Goal: Task Accomplishment & Management: Manage account settings

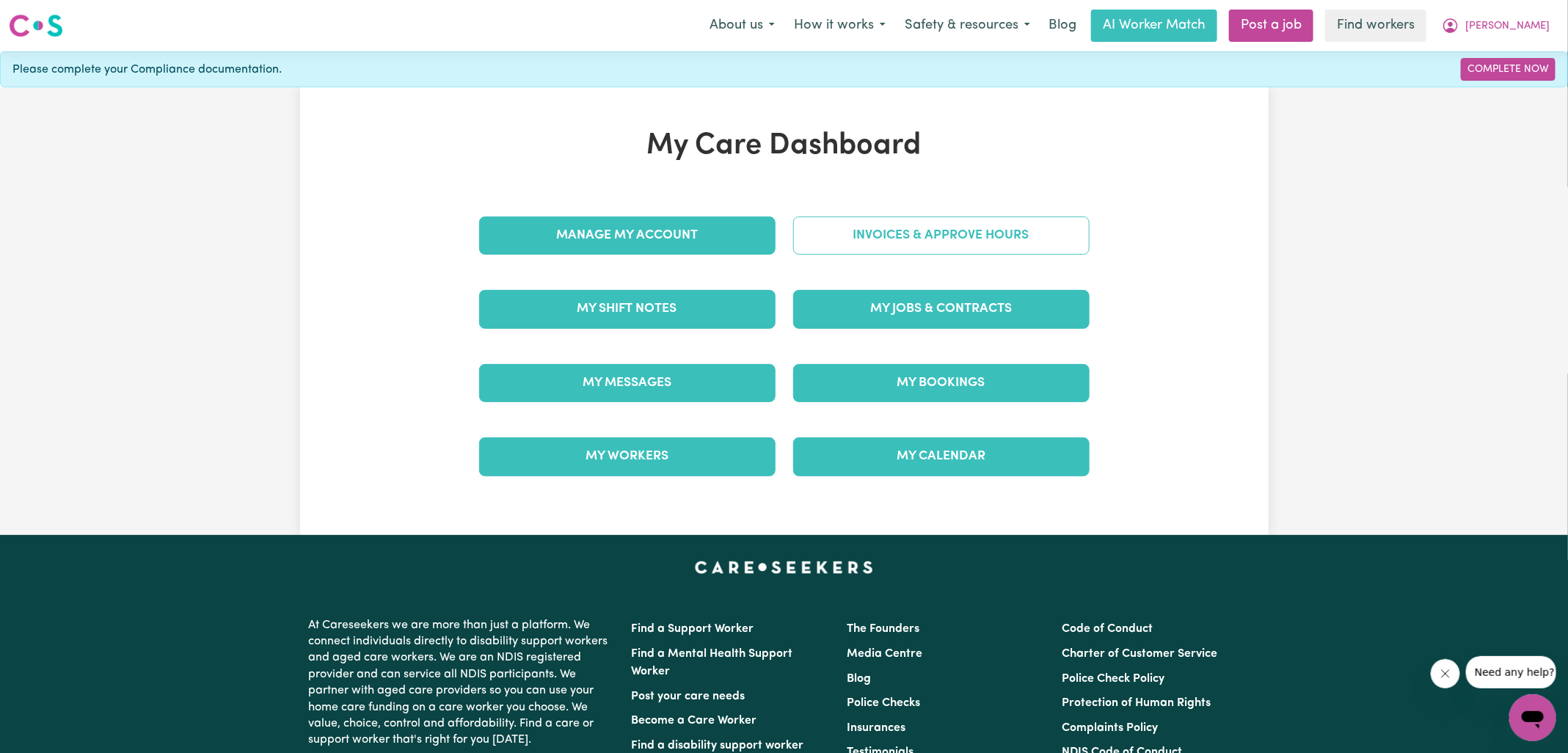
click at [916, 234] on link "Invoices & Approve Hours" at bounding box center [941, 236] width 297 height 39
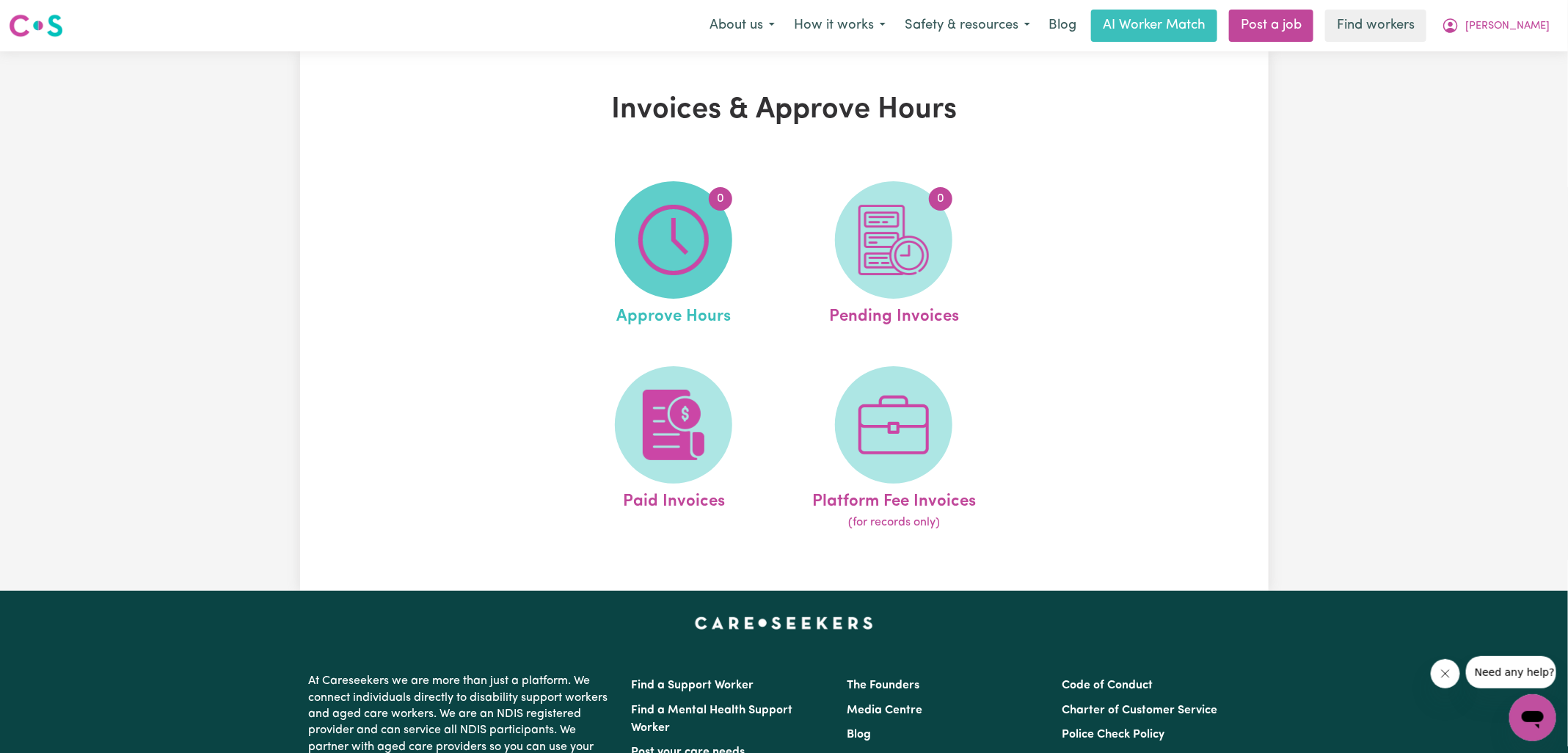
click at [714, 257] on span "0" at bounding box center [673, 239] width 117 height 117
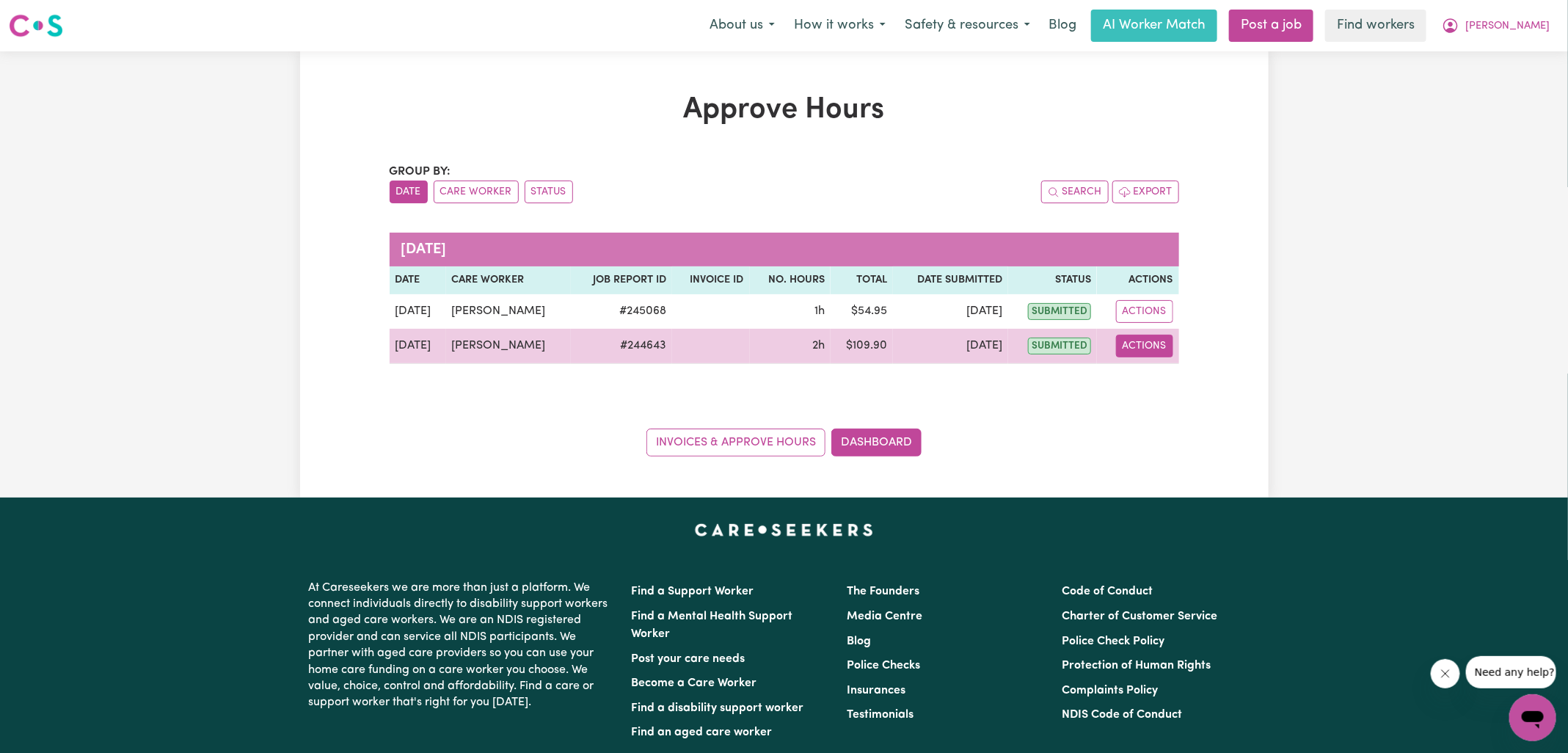
click at [1158, 347] on button "Actions" at bounding box center [1144, 345] width 57 height 22
click at [1168, 376] on link "View Job Report" at bounding box center [1181, 379] width 125 height 30
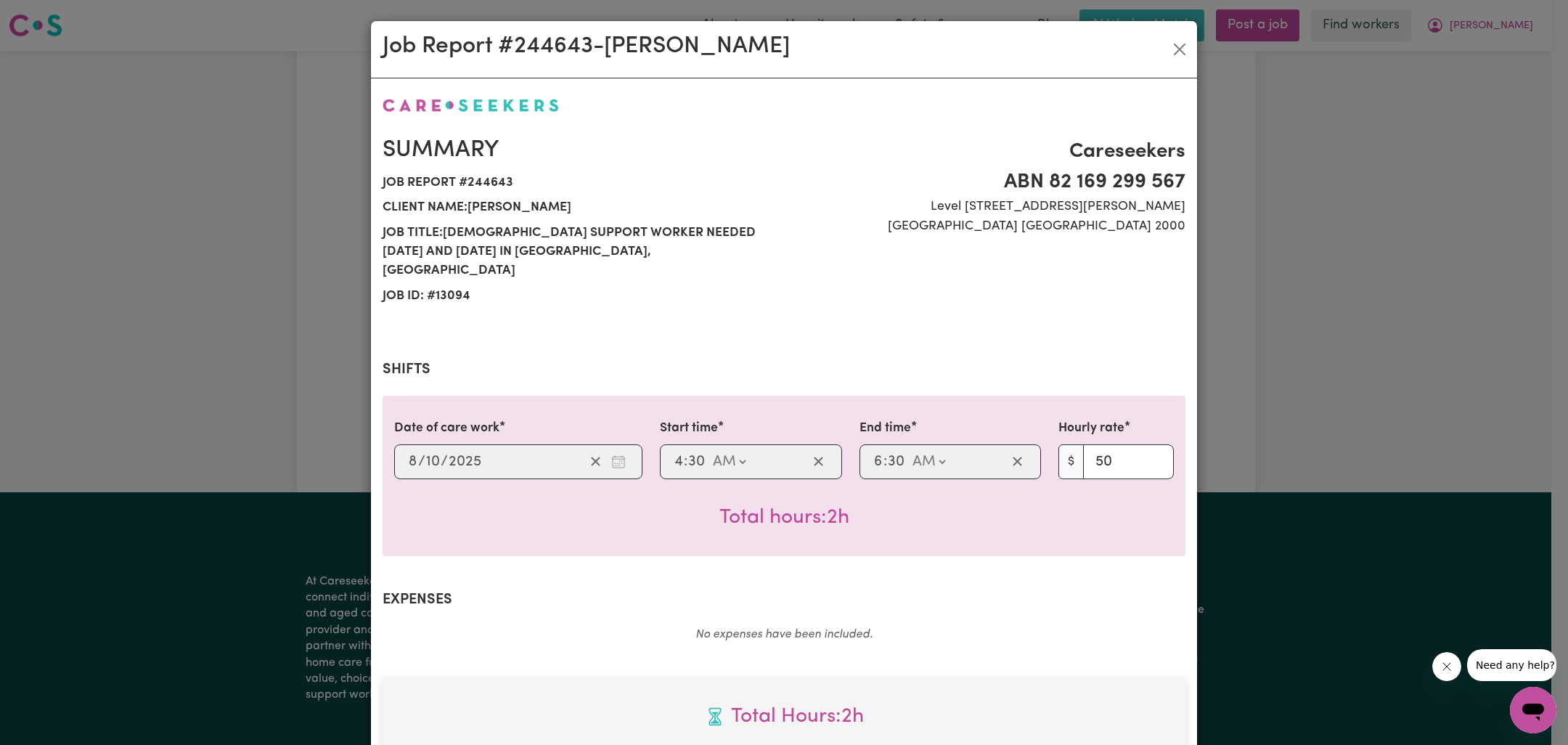
scroll to position [392, 0]
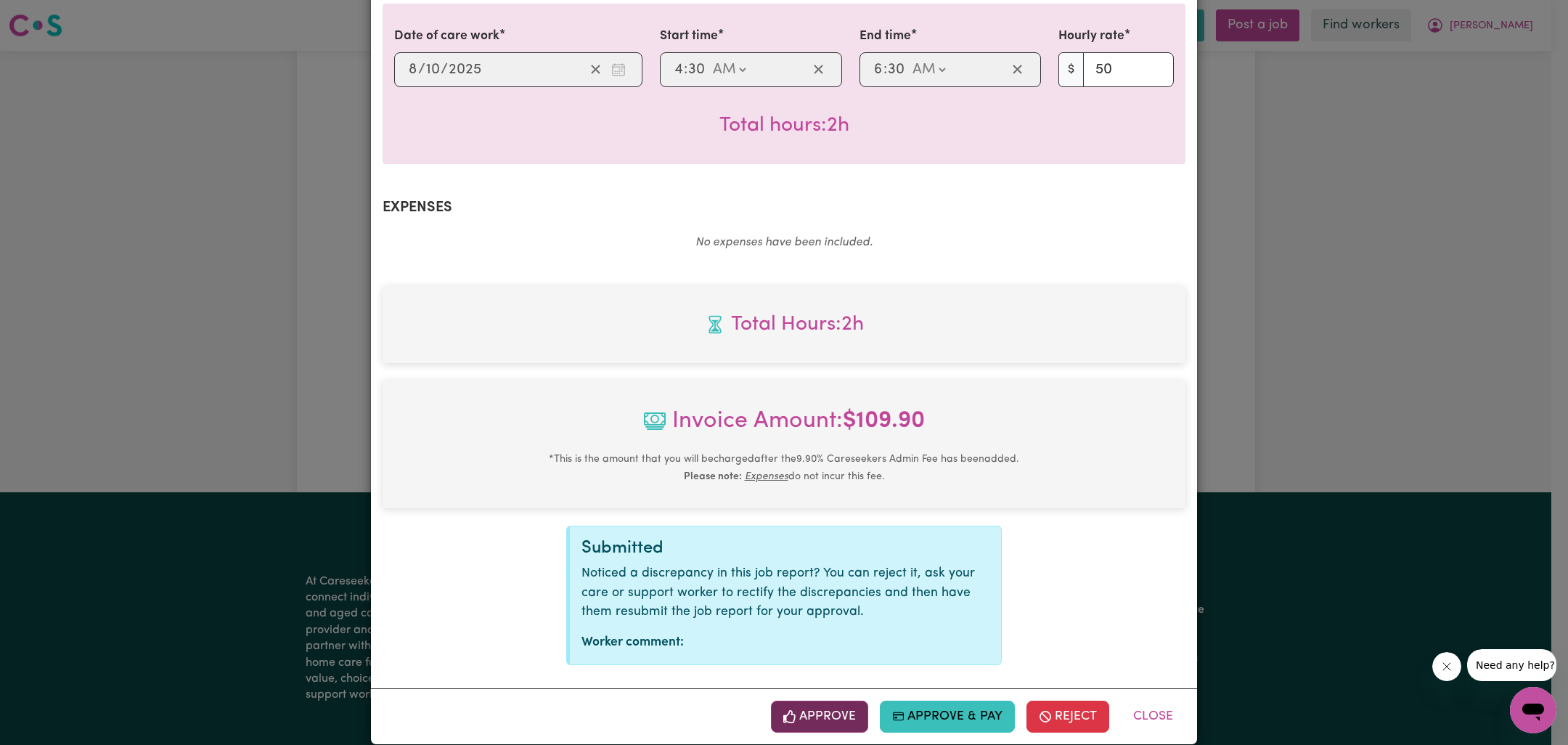
click at [829, 701] on button "Approve" at bounding box center [819, 717] width 98 height 32
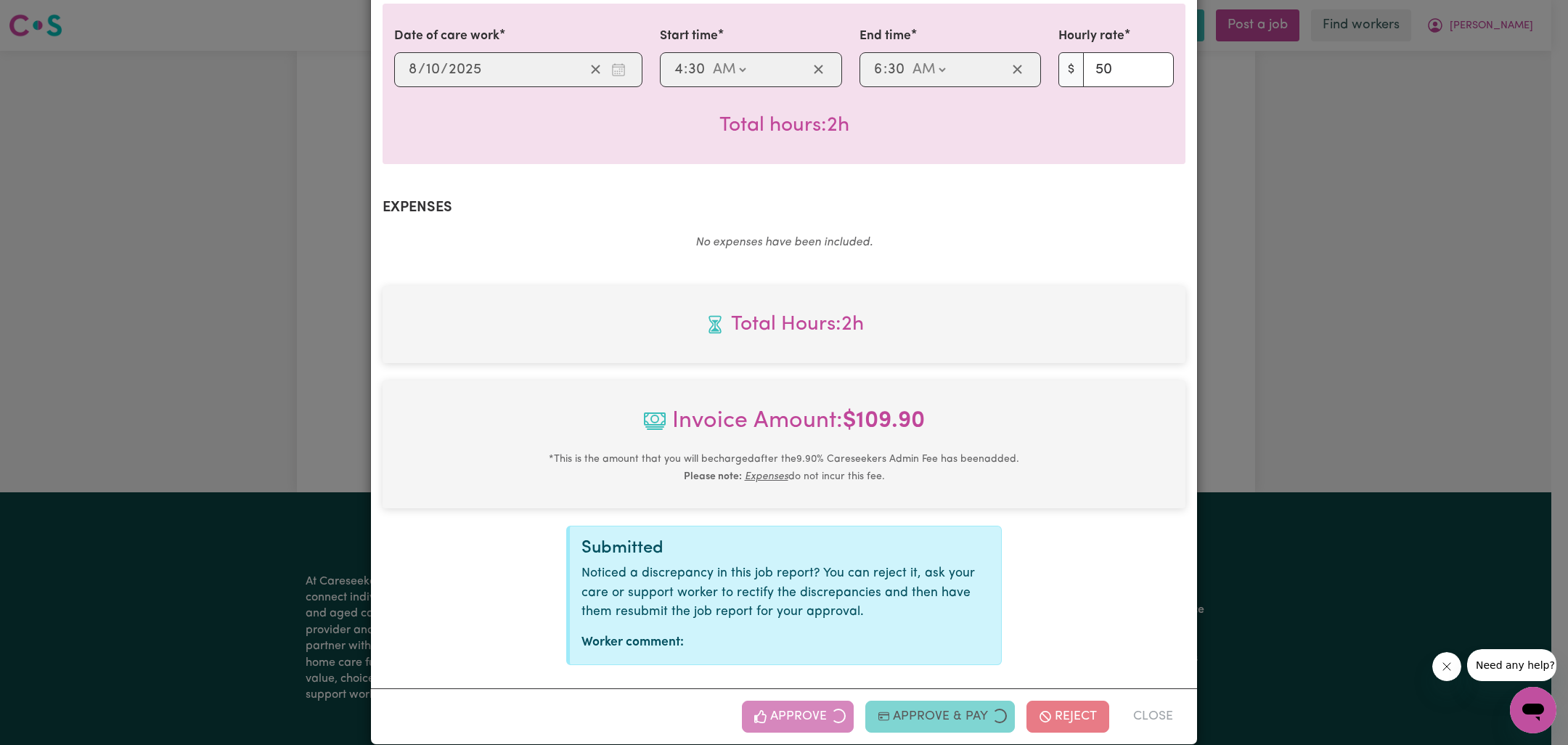
click at [1336, 369] on div "Job Report # 244643 - [PERSON_NAME] Summary Job report # 244643 Client name: [P…" at bounding box center [784, 372] width 1568 height 745
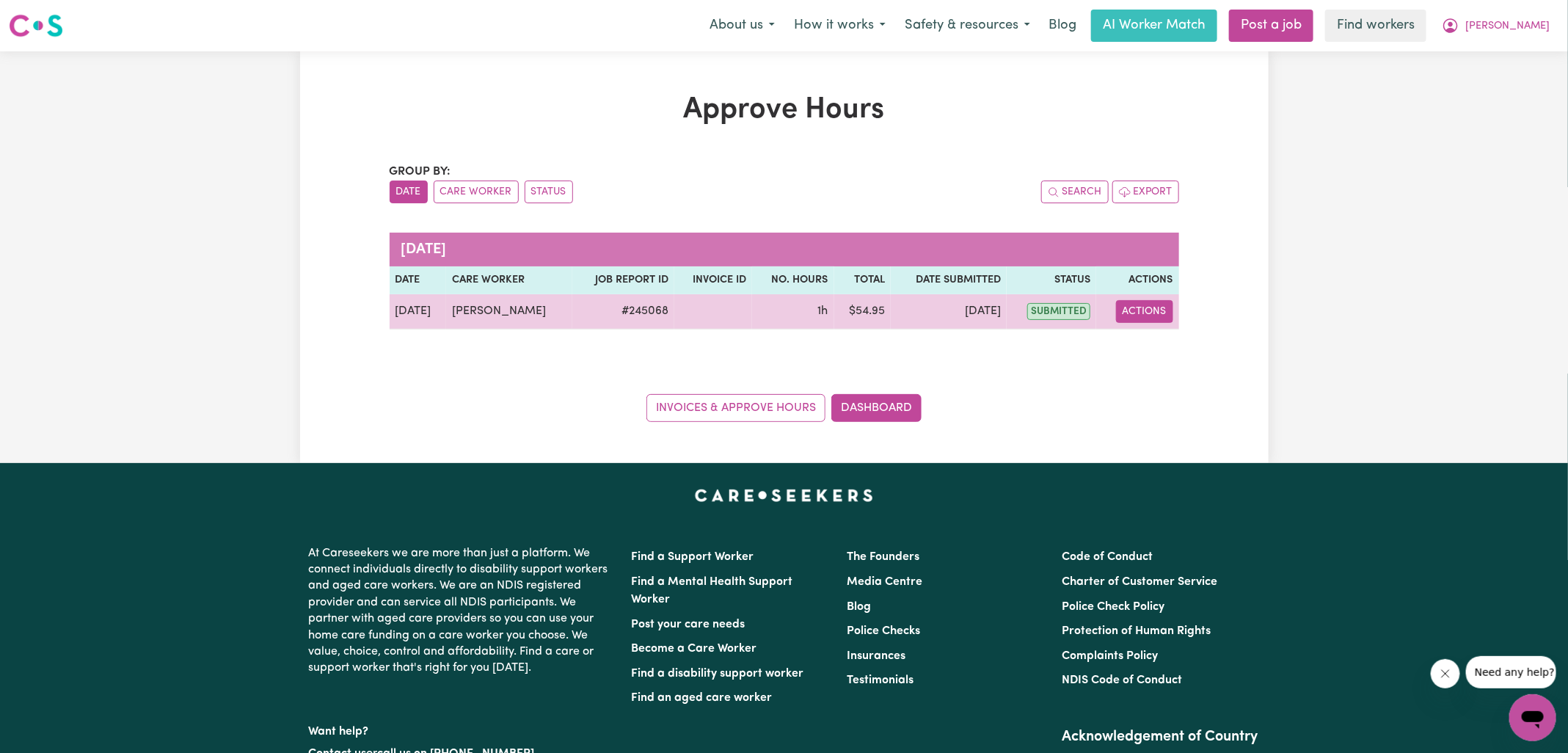
click at [1161, 308] on button "Actions" at bounding box center [1144, 311] width 57 height 22
click at [1161, 334] on link "View Job Report" at bounding box center [1181, 344] width 125 height 30
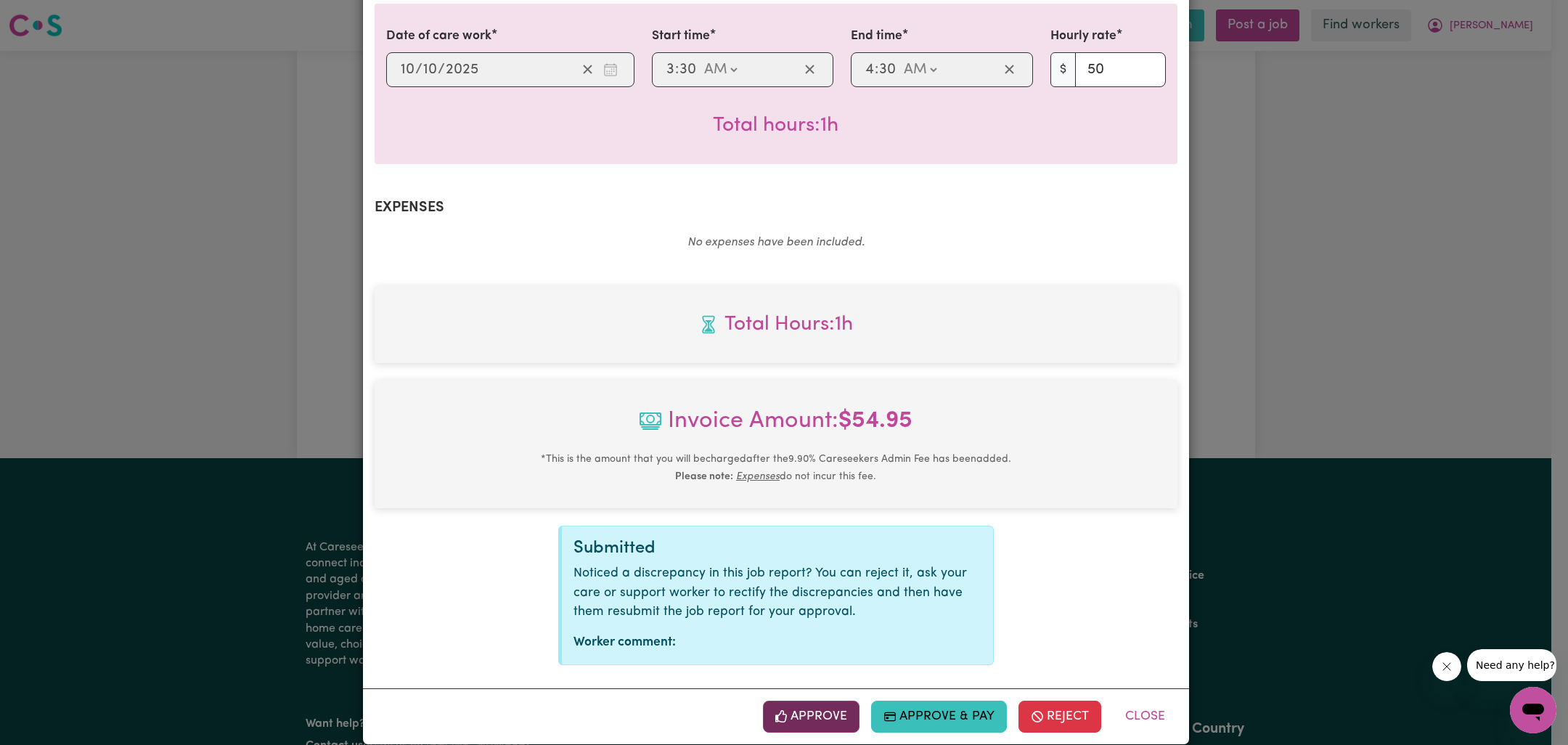
click at [832, 703] on button "Approve" at bounding box center [811, 717] width 98 height 32
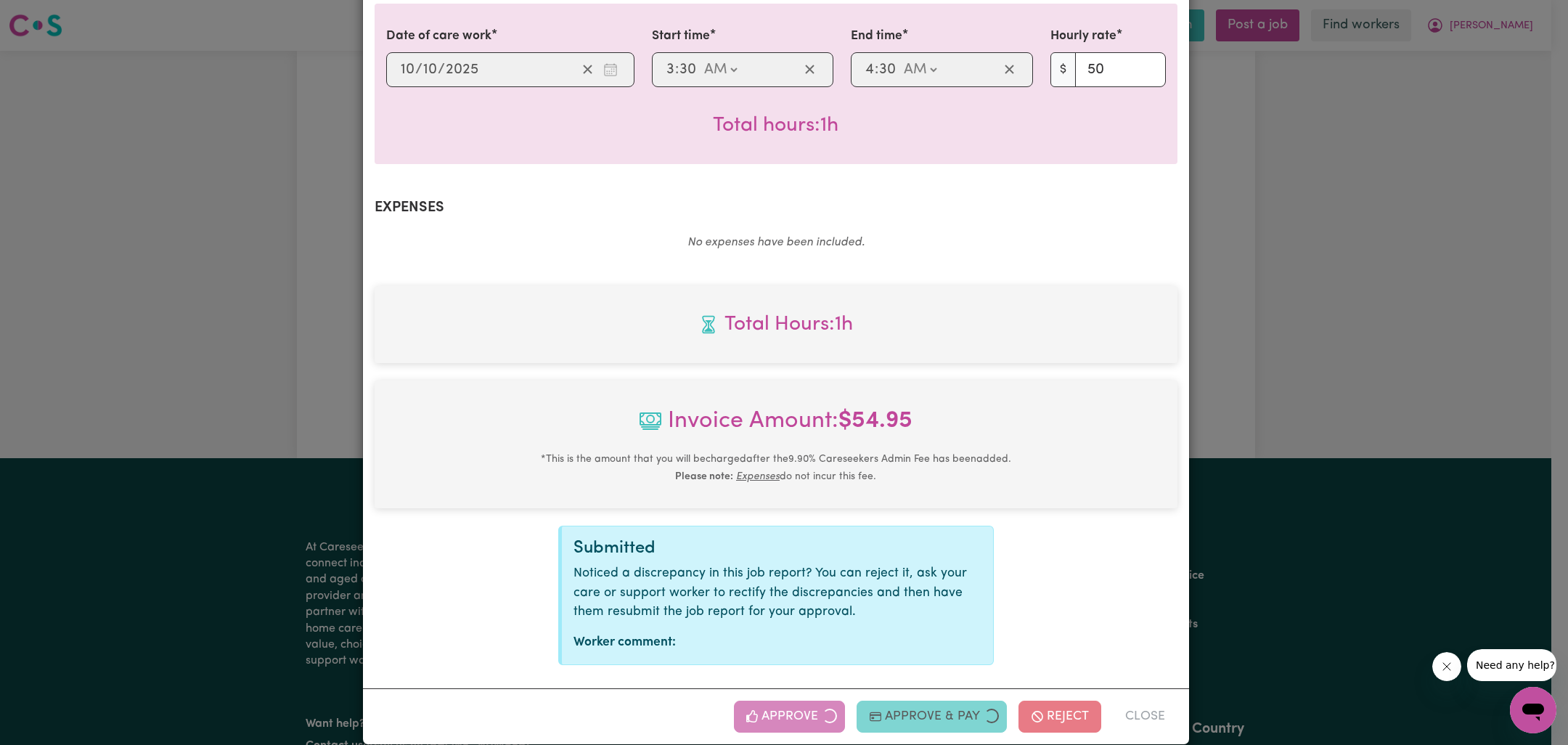
click at [1428, 271] on div "Job Report # 245068 - [PERSON_NAME] Summary Job report # 245068 Client name: [P…" at bounding box center [784, 372] width 1568 height 745
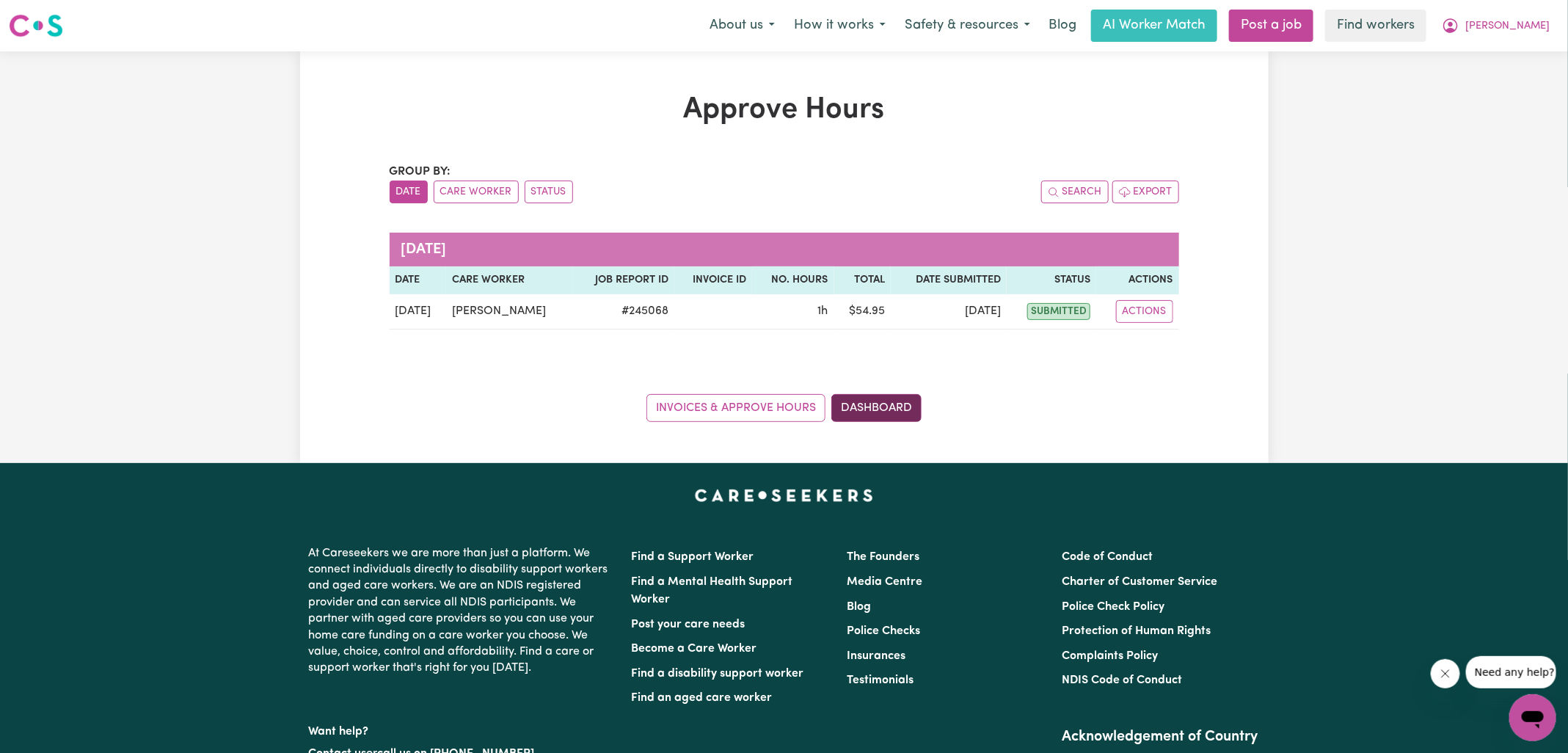
click at [872, 402] on link "Dashboard" at bounding box center [876, 408] width 90 height 28
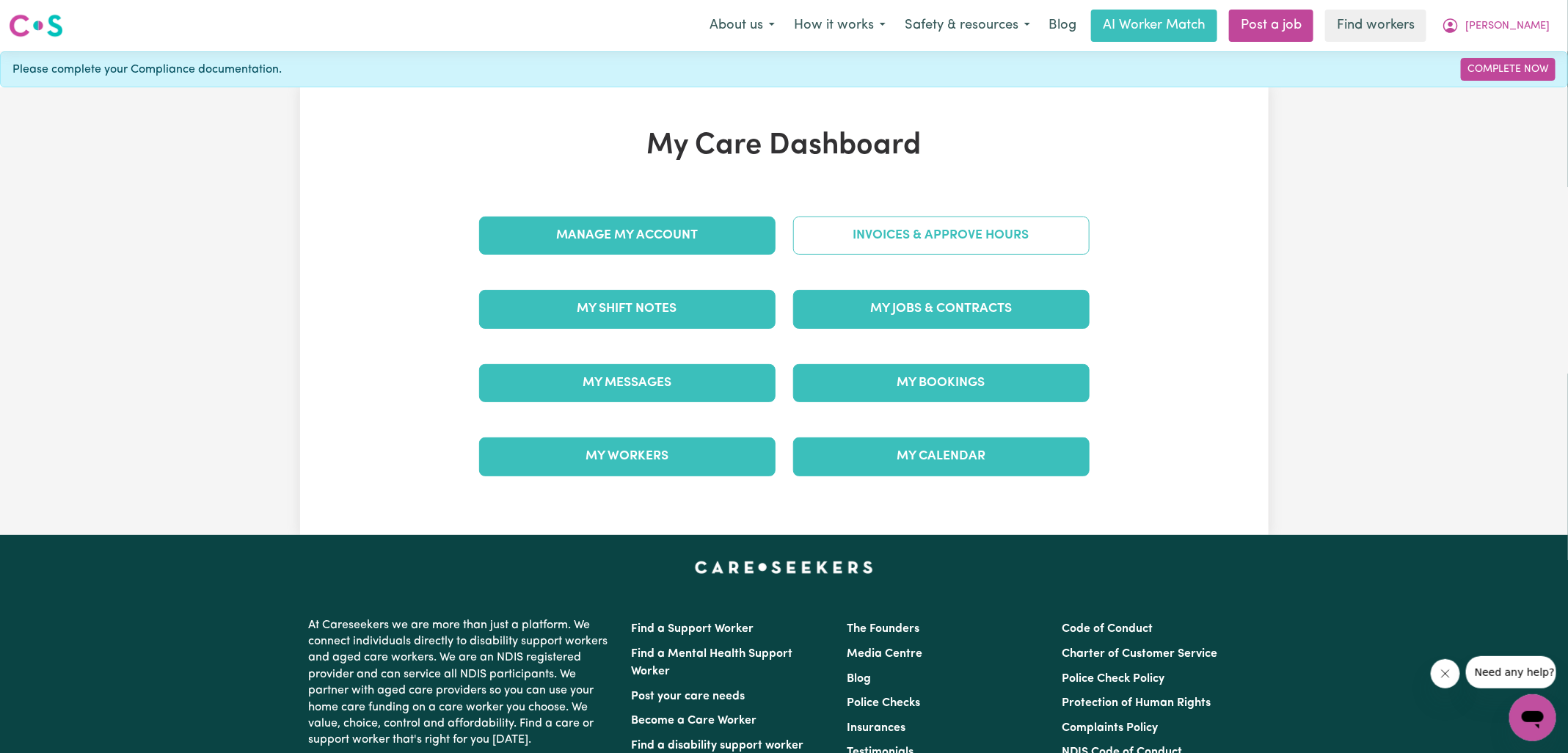
click at [893, 241] on link "Invoices & Approve Hours" at bounding box center [941, 236] width 297 height 39
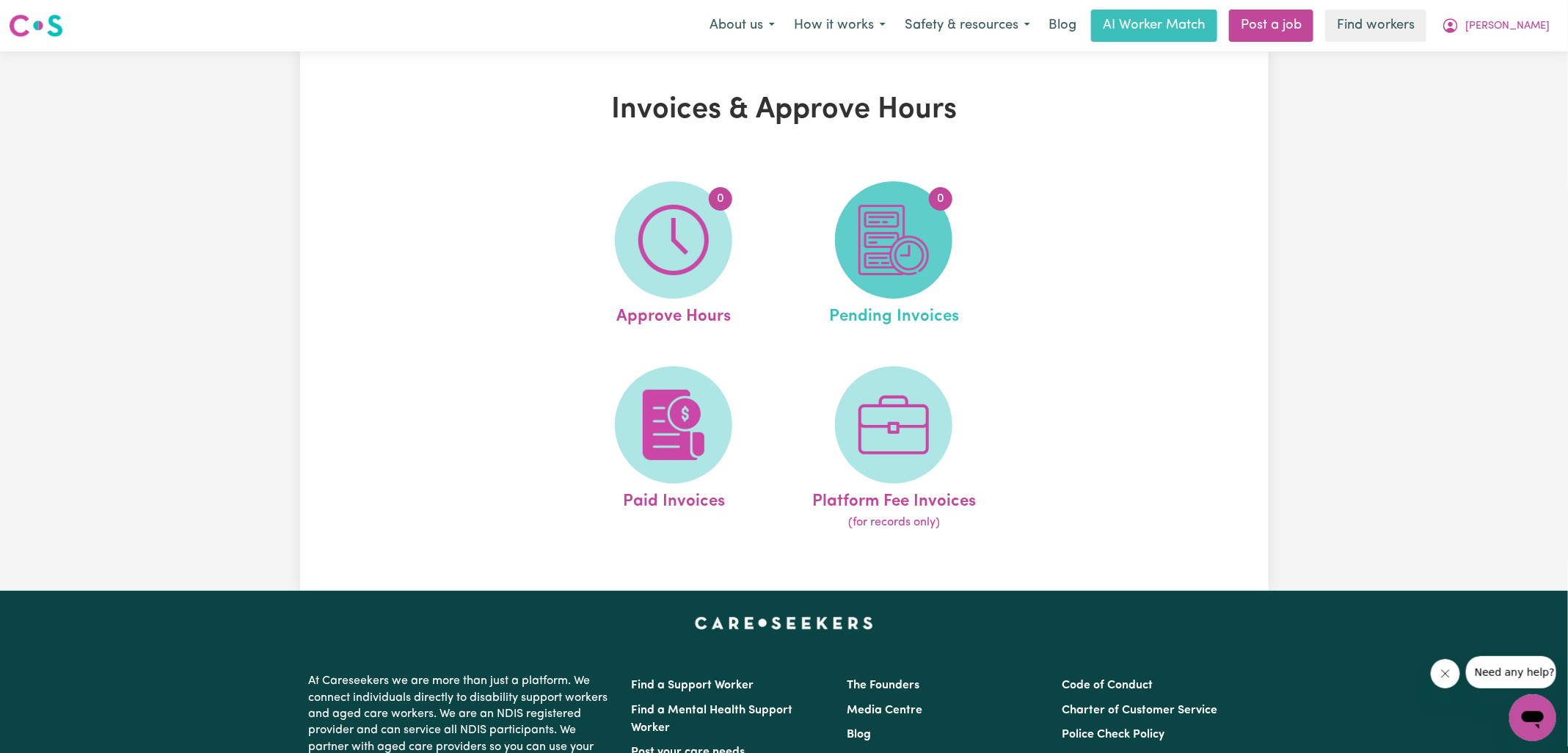
click at [898, 247] on img at bounding box center [893, 239] width 71 height 71
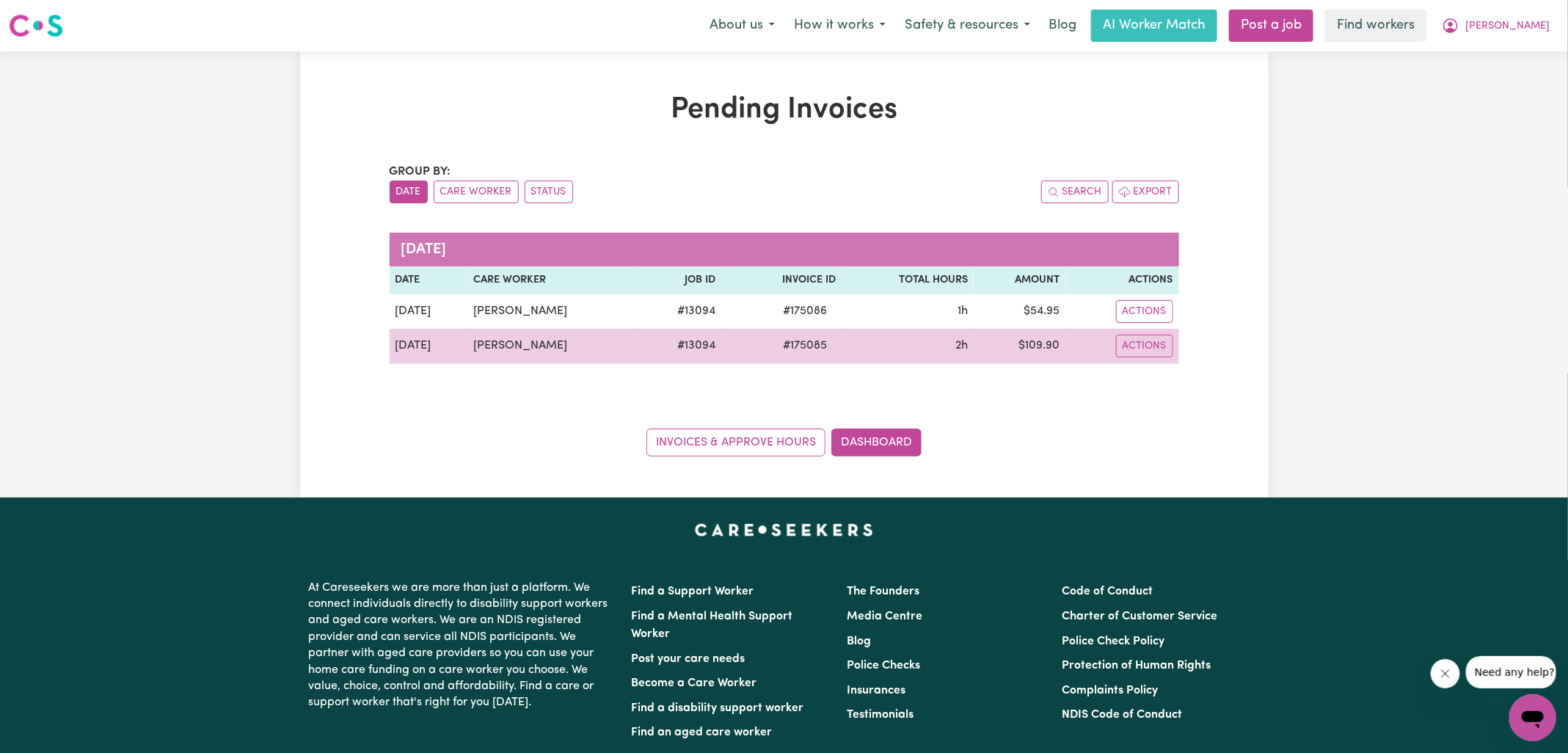
click at [803, 344] on span "# 175085" at bounding box center [805, 346] width 62 height 18
copy span "175085"
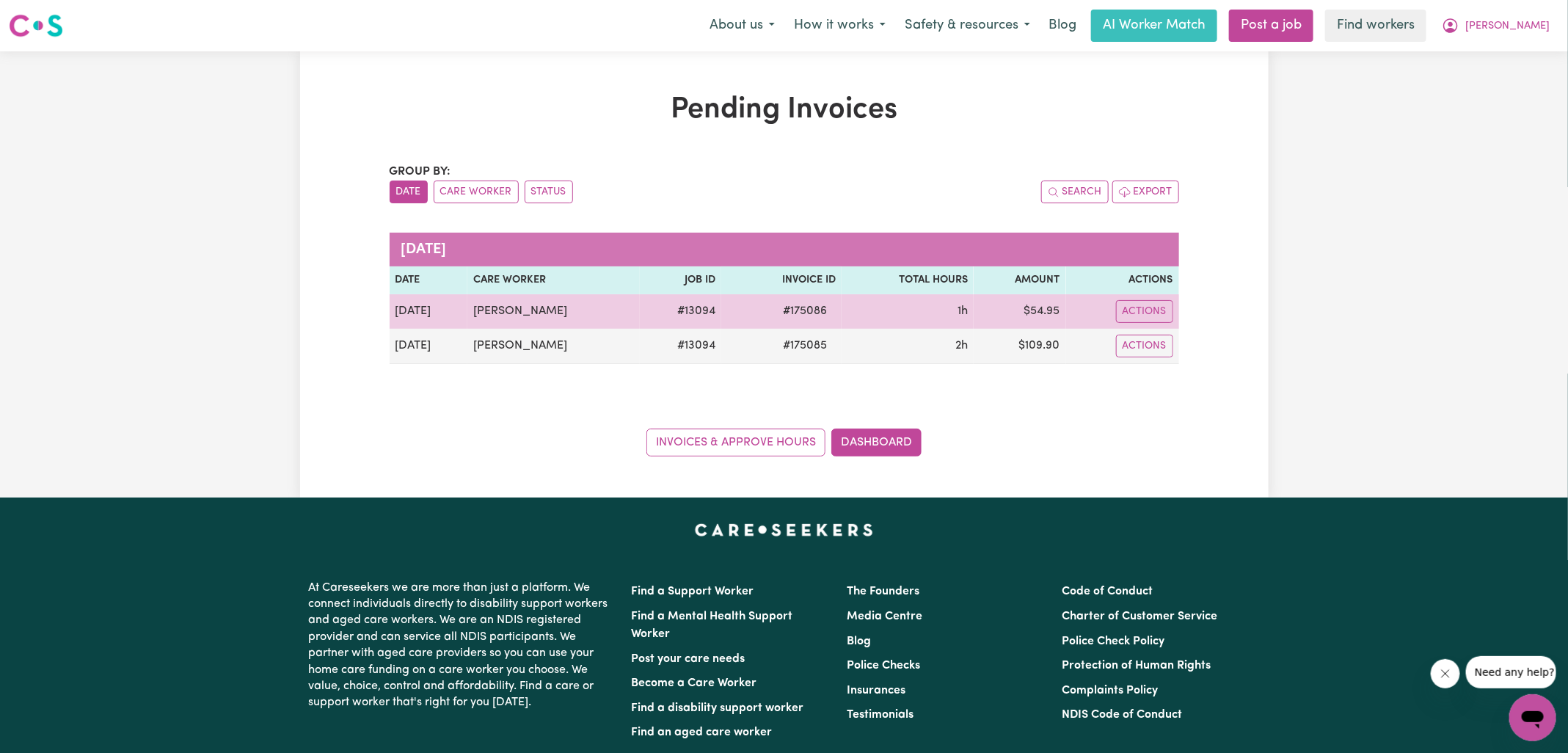
click at [785, 312] on span "# 175086" at bounding box center [805, 311] width 62 height 18
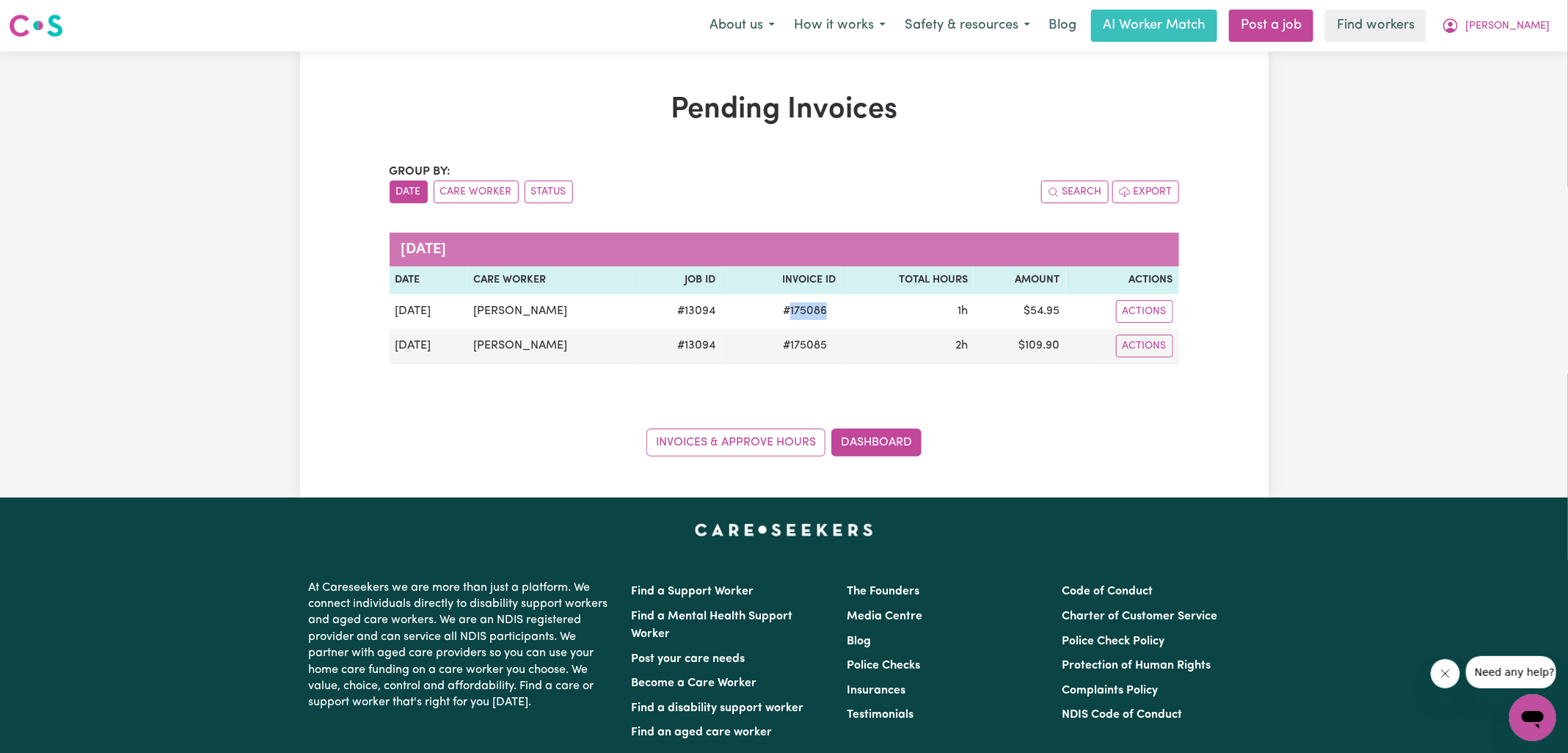
copy span "175086"
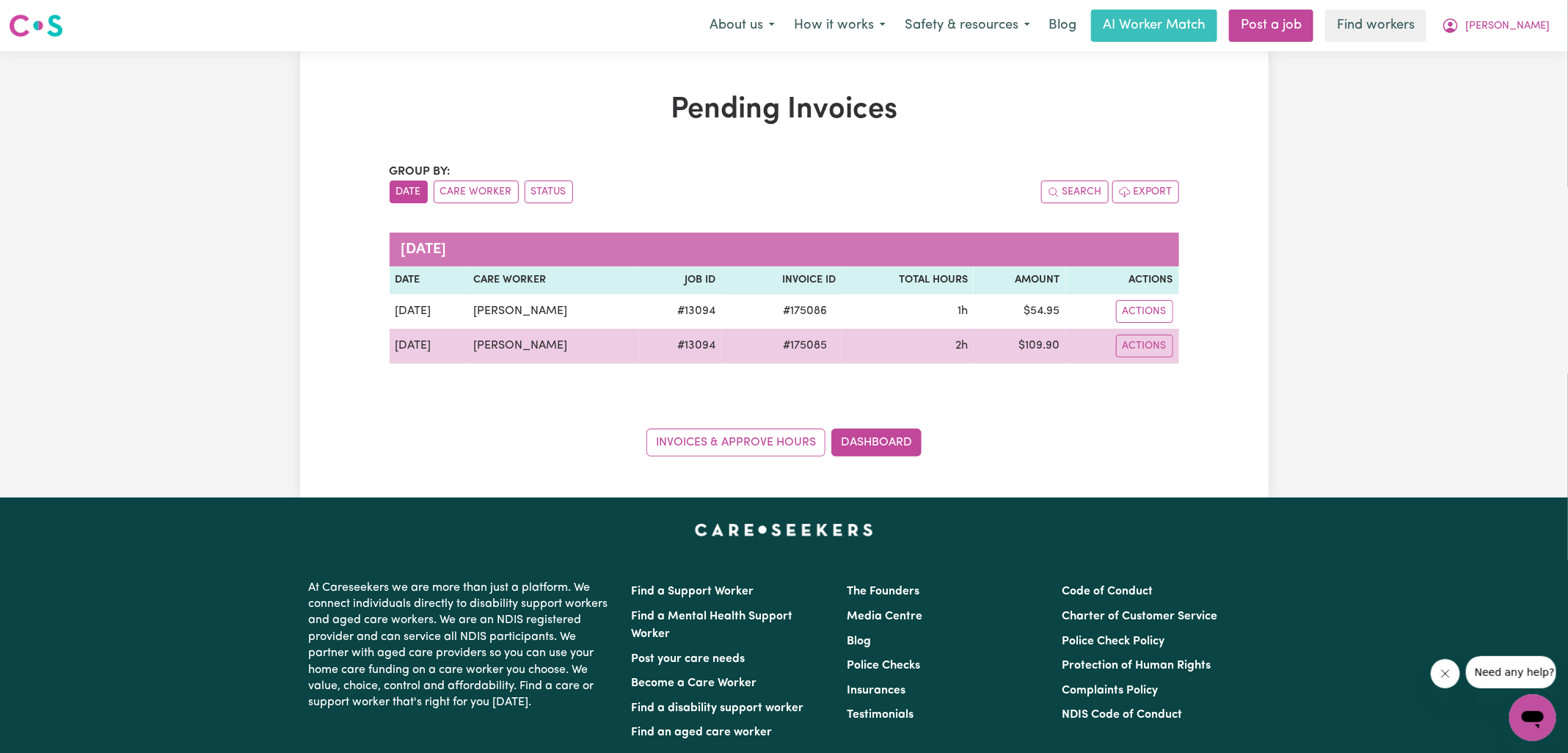
click at [1047, 342] on td "$ 109.90" at bounding box center [1019, 346] width 92 height 35
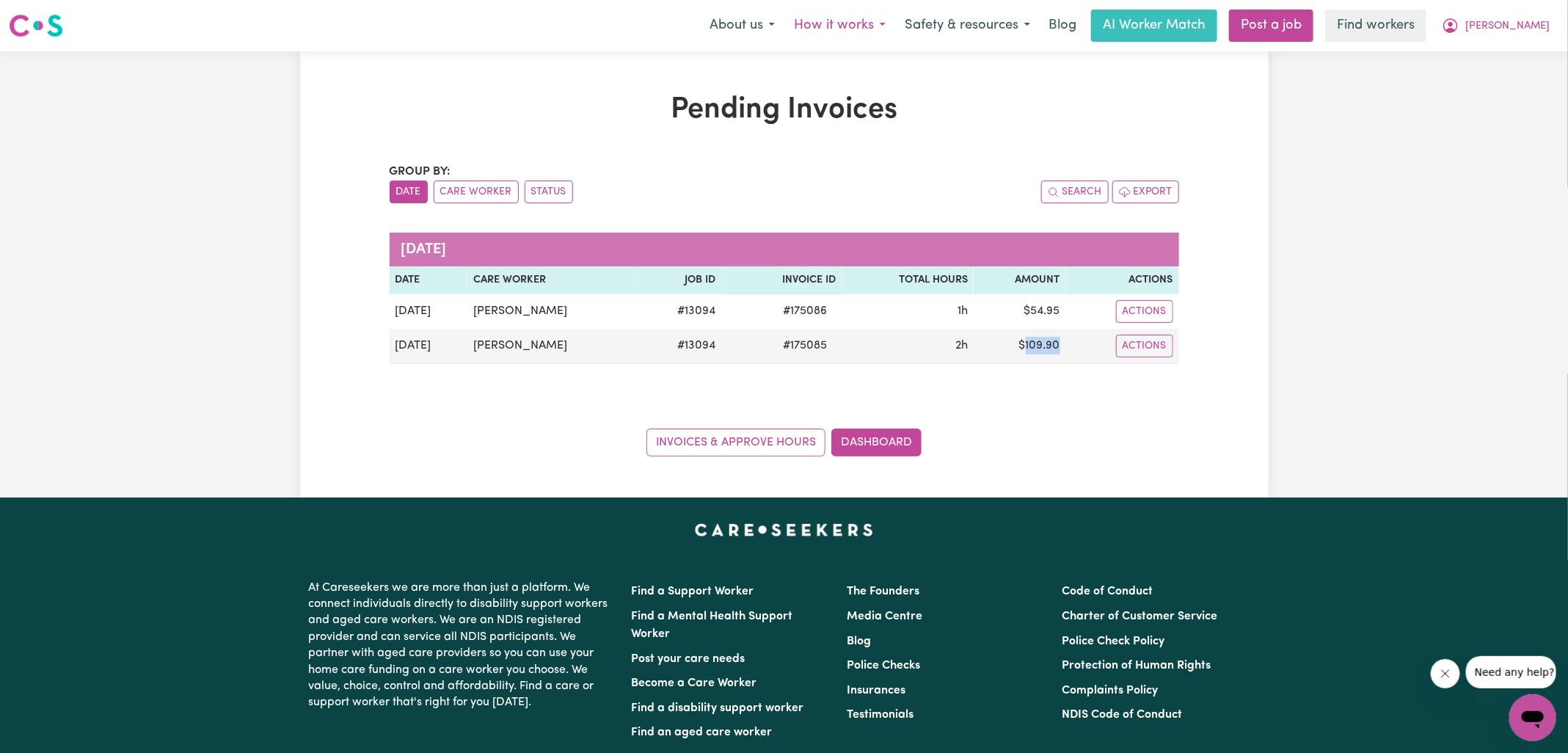
copy td "109.90"
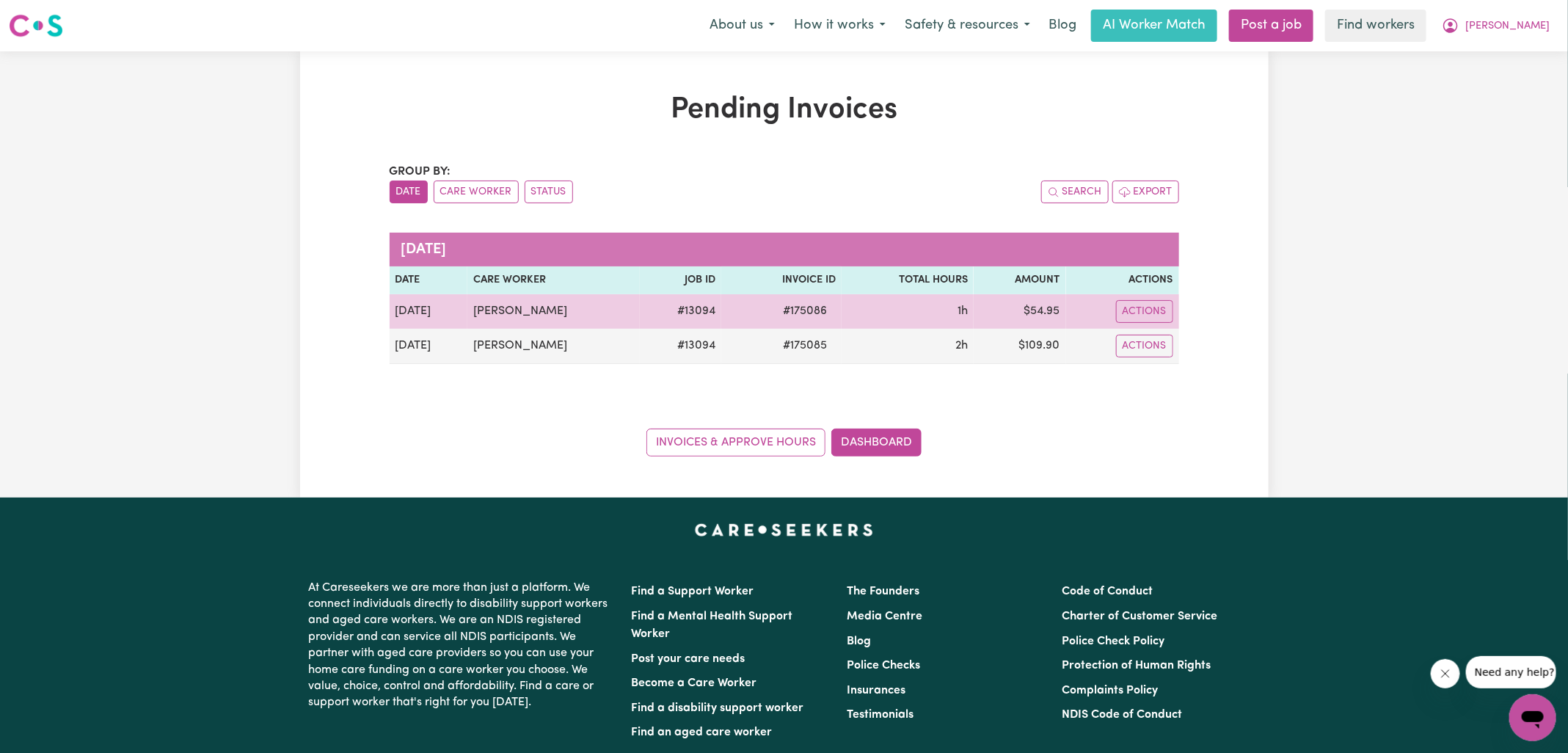
click at [1044, 310] on td "$ 54.95" at bounding box center [1019, 311] width 92 height 34
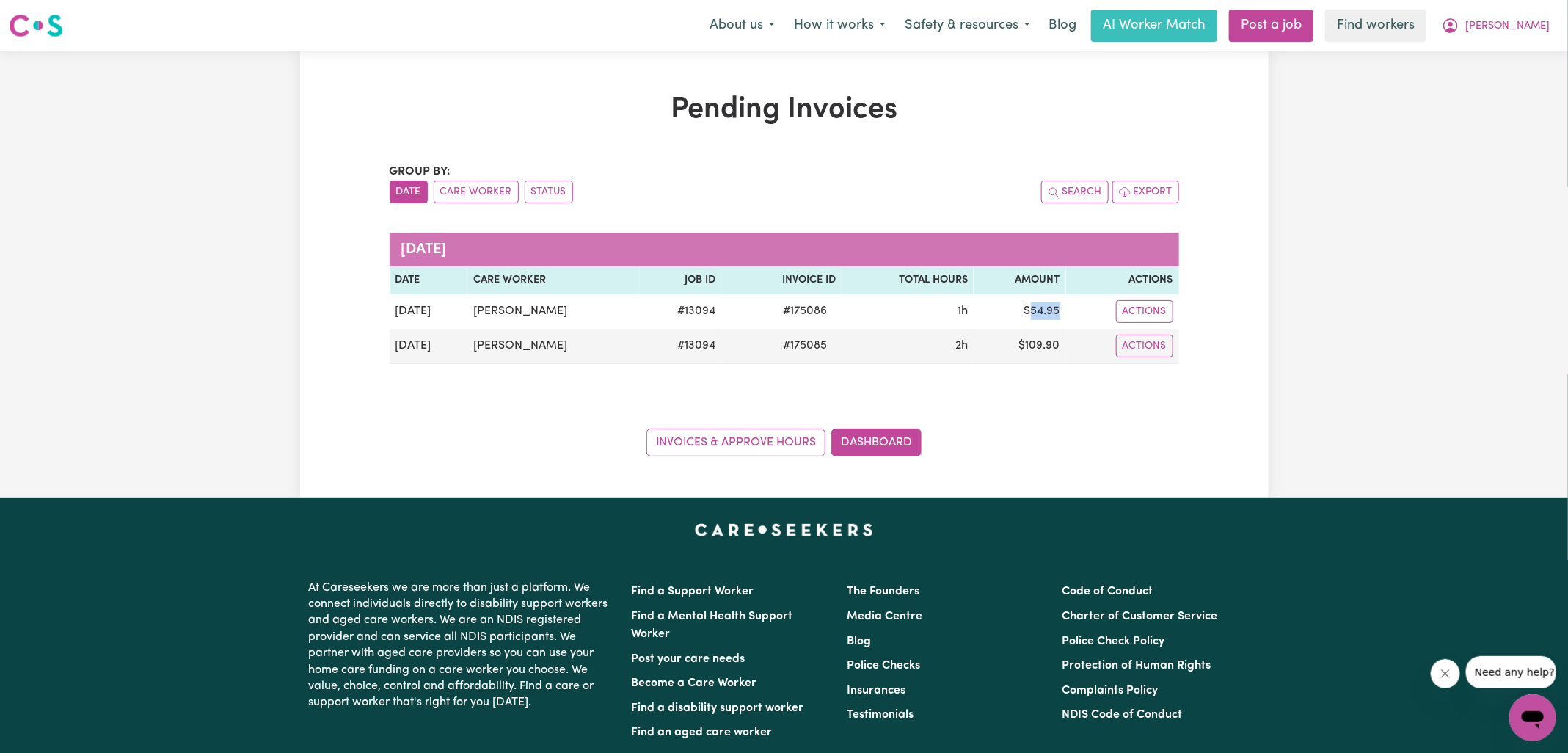
copy td "54.95"
click at [1458, 30] on icon "My Account" at bounding box center [1450, 25] width 14 height 14
click at [1499, 91] on link "Logout" at bounding box center [1500, 84] width 116 height 28
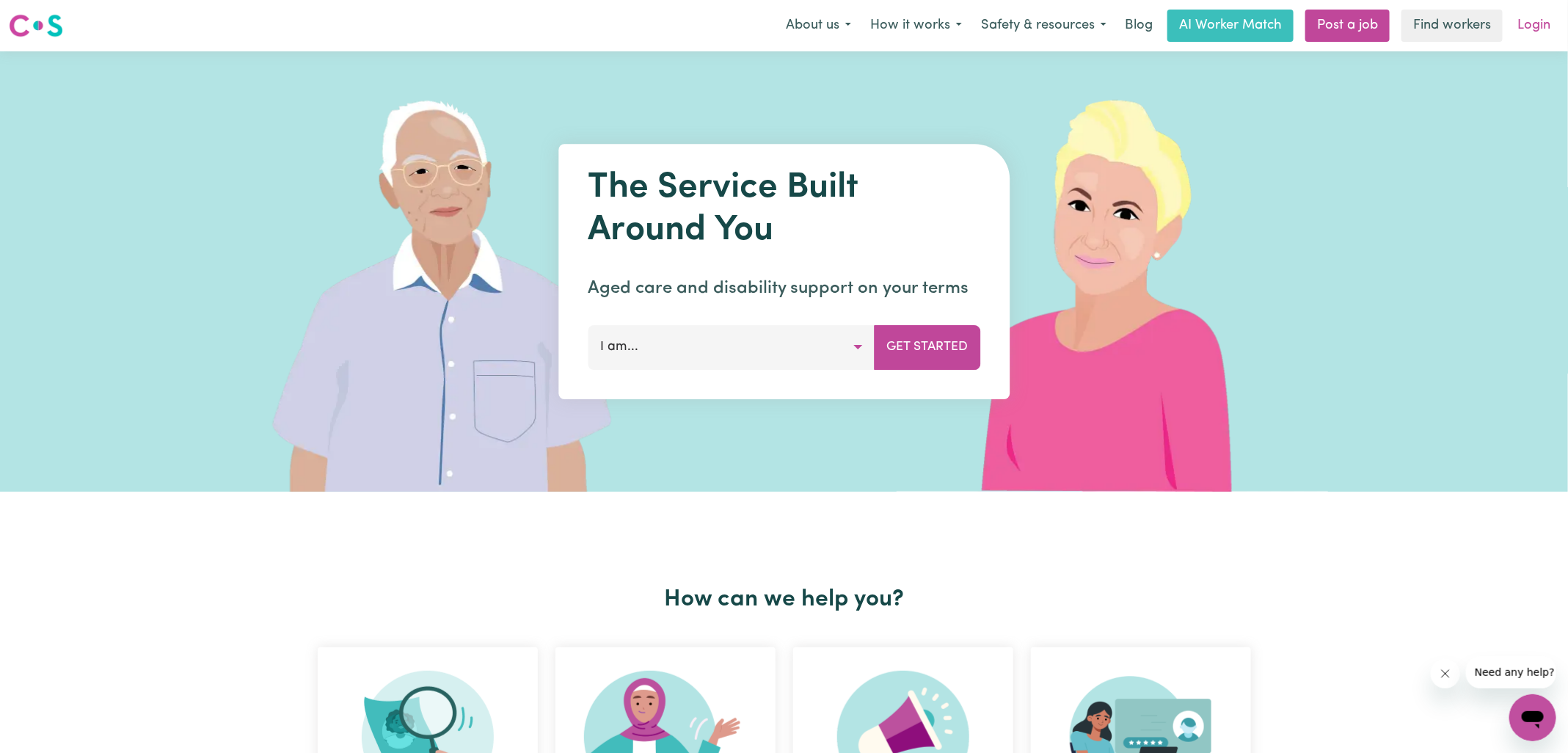
click at [1531, 30] on link "Login" at bounding box center [1533, 26] width 50 height 32
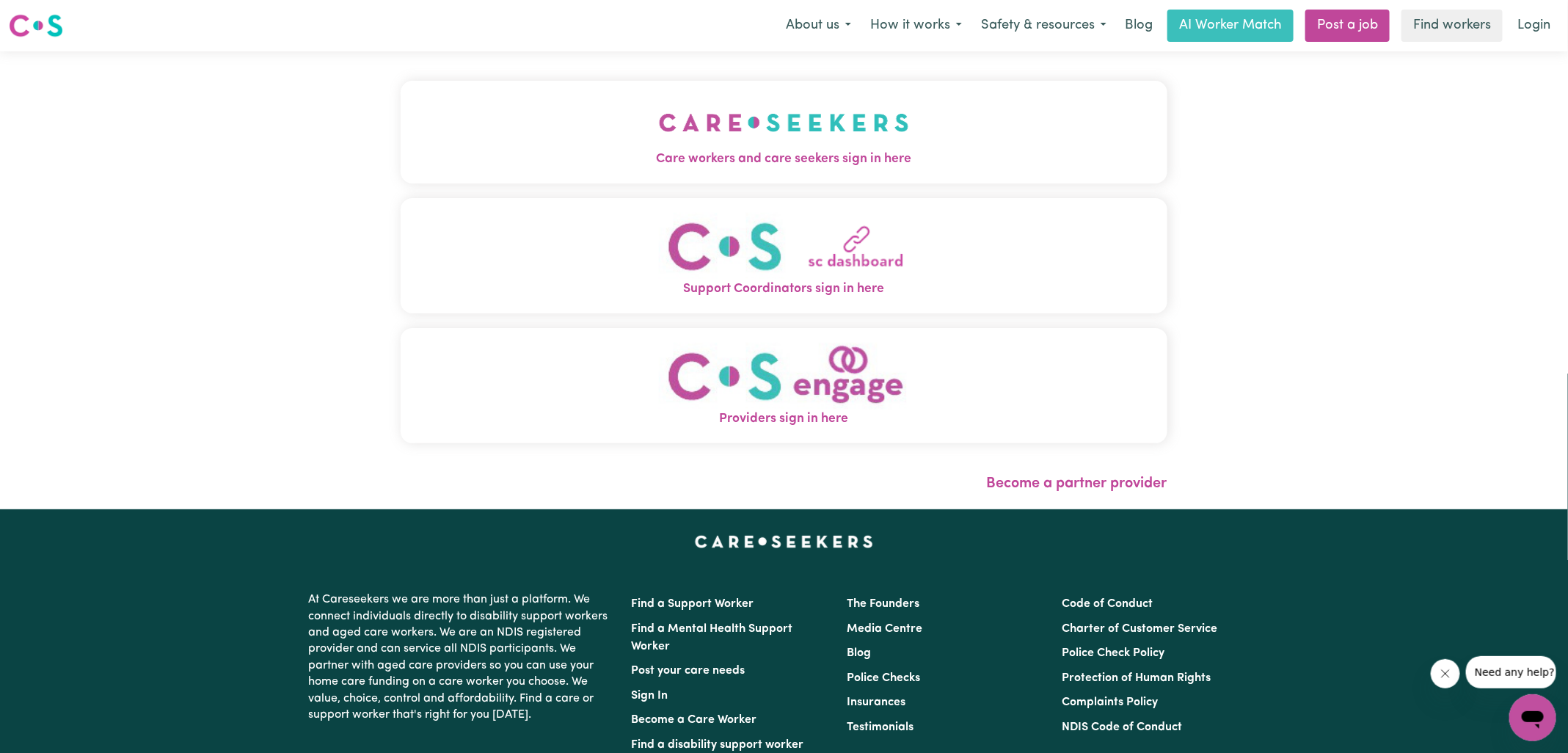
click at [745, 143] on img "Care workers and care seekers sign in here" at bounding box center [783, 122] width 250 height 55
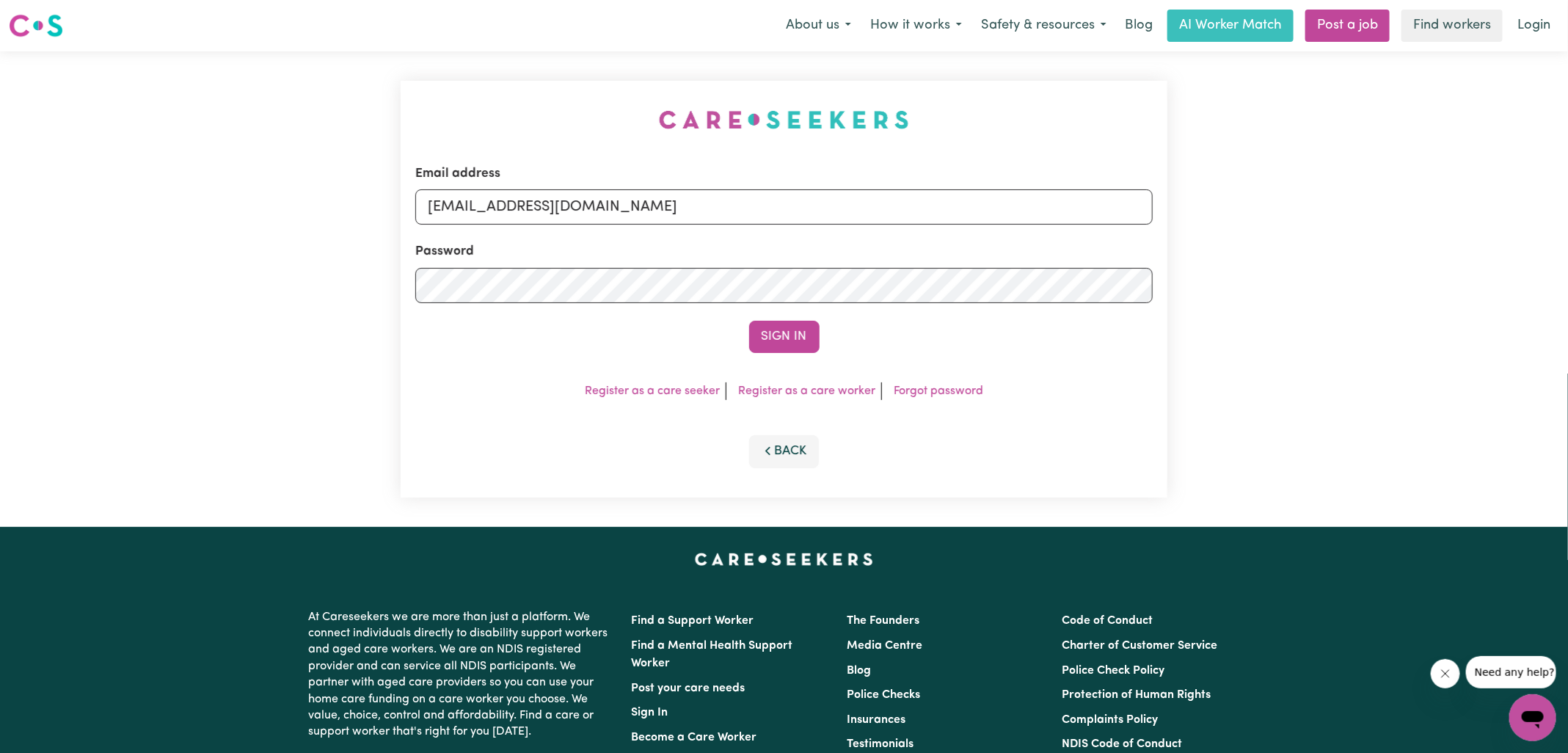
click at [530, 88] on div "Email address [EMAIL_ADDRESS][DOMAIN_NAME] Password Sign In Register as a care …" at bounding box center [783, 289] width 784 height 476
drag, startPoint x: 503, startPoint y: 208, endPoint x: 1088, endPoint y: 211, distance: 585.0
click at [1088, 211] on input "[EMAIL_ADDRESS][DOMAIN_NAME]" at bounding box center [783, 206] width 737 height 35
type input "[EMAIL_ADDRESS][DOMAIN_NAME]"
click at [749, 321] on button "Sign In" at bounding box center [784, 337] width 71 height 32
